Goal: Transaction & Acquisition: Purchase product/service

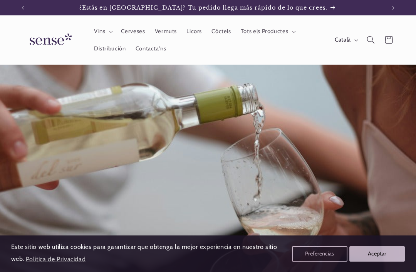
click at [376, 257] on button "Aceptar" at bounding box center [376, 253] width 55 height 15
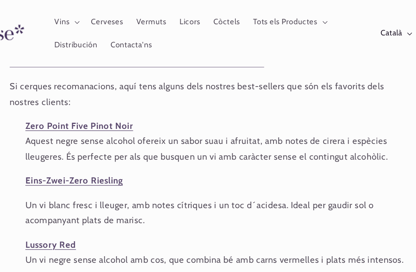
scroll to position [699, 0]
click at [94, 18] on span "Vins" at bounding box center [100, 16] width 12 height 7
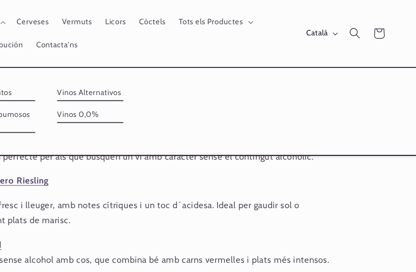
click at [195, 68] on link "Vinos Alternativos" at bounding box center [175, 68] width 49 height 12
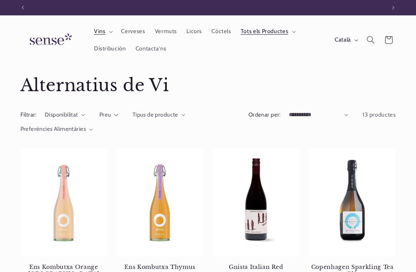
scroll to position [0, 362]
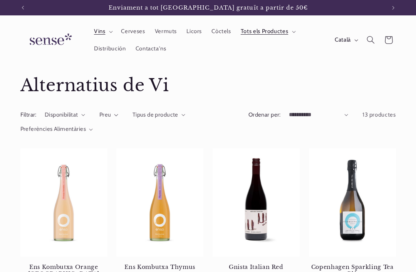
click at [104, 31] on span "Vins" at bounding box center [100, 31] width 12 height 7
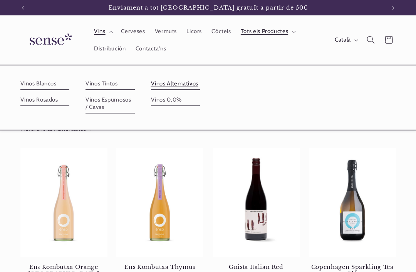
click at [200, 94] on link "Vinos 0,0%" at bounding box center [175, 100] width 49 height 12
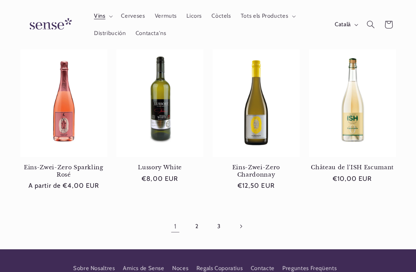
scroll to position [0, 362]
click at [196, 223] on link "2" at bounding box center [197, 226] width 18 height 18
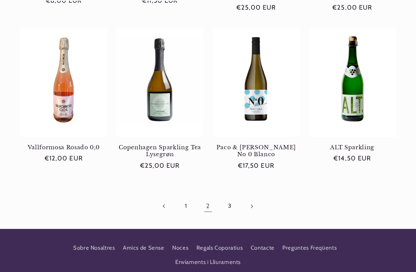
scroll to position [0, 362]
click at [227, 207] on link "3" at bounding box center [230, 206] width 18 height 18
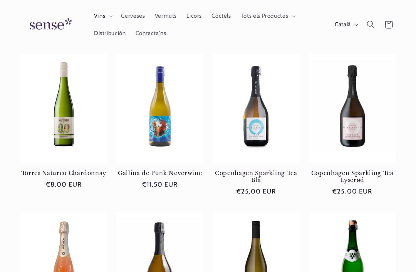
scroll to position [402, 0]
